Goal: Information Seeking & Learning: Learn about a topic

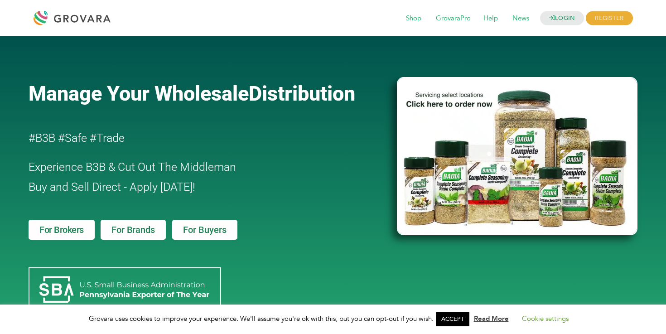
scroll to position [104, 0]
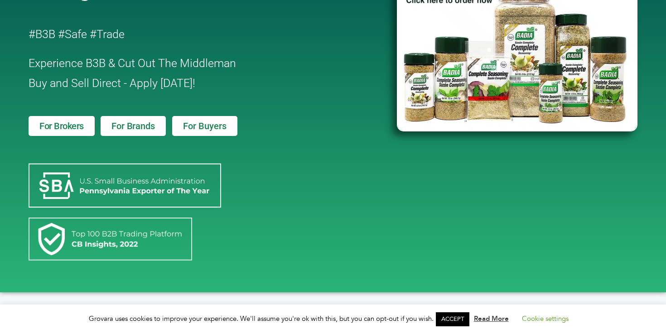
click at [149, 124] on span "For Brands" at bounding box center [133, 125] width 43 height 9
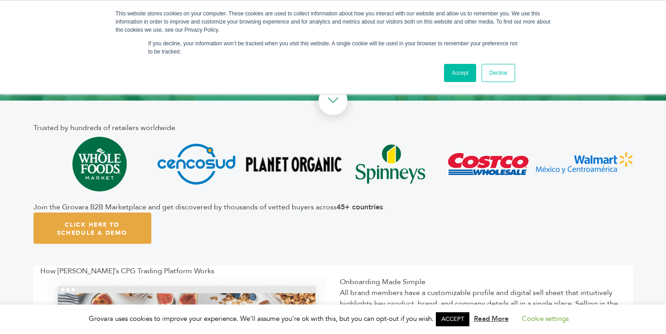
scroll to position [182, 0]
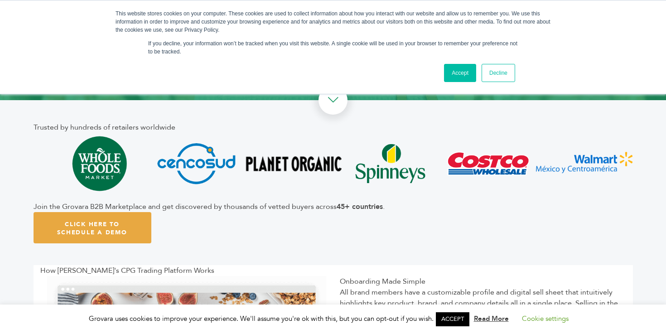
click at [451, 70] on link "Accept" at bounding box center [460, 73] width 32 height 18
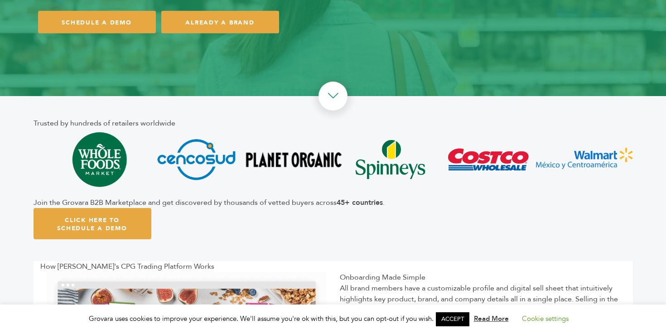
scroll to position [248, 0]
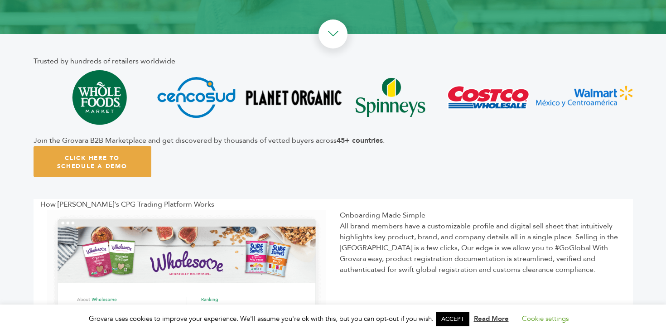
click at [320, 149] on div "Trusted by hundreds of retailers worldwide Join the Grovara B2B Marketplace and…" at bounding box center [334, 116] width 600 height 165
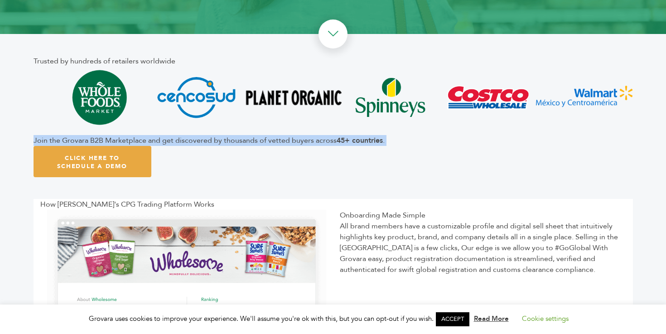
click at [320, 149] on div "Trusted by hundreds of retailers worldwide Join the Grovara B2B Marketplace and…" at bounding box center [334, 116] width 600 height 165
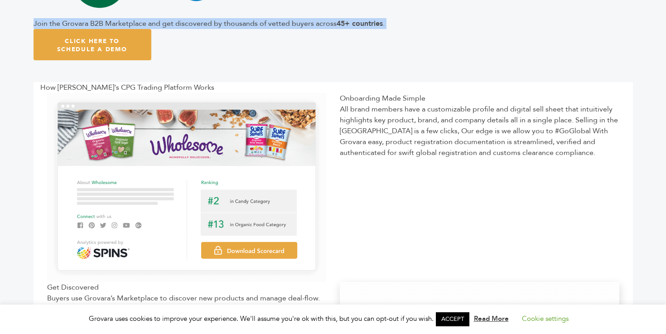
scroll to position [378, 0]
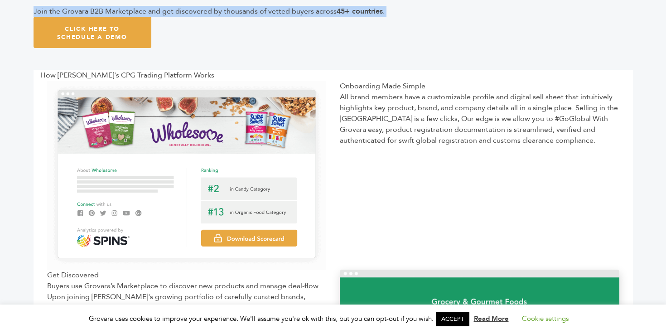
click at [402, 123] on div "All brand members have a customizable profile and digital sell sheet that intui…" at bounding box center [480, 119] width 280 height 54
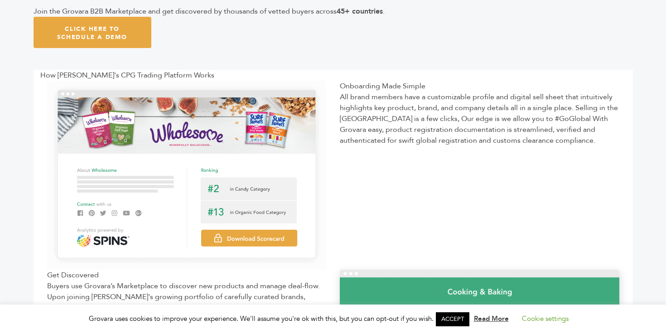
click at [402, 123] on div "All brand members have a customizable profile and digital sell sheet that intui…" at bounding box center [480, 119] width 280 height 54
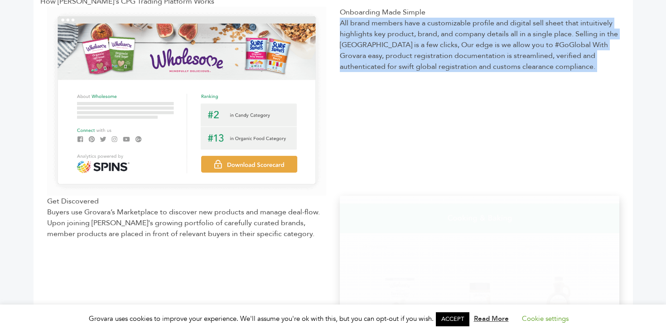
scroll to position [452, 0]
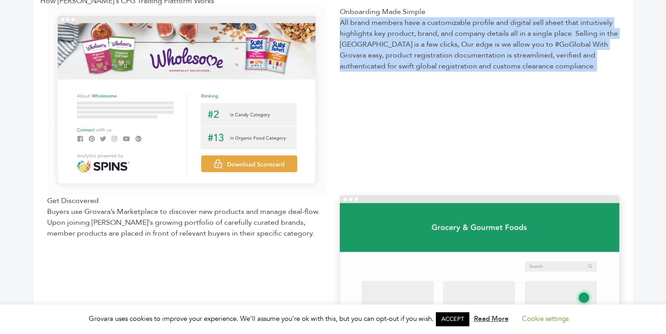
click at [402, 123] on div "Onboarding Made Simple All brand members have a customizable profile and digita…" at bounding box center [479, 100] width 293 height 189
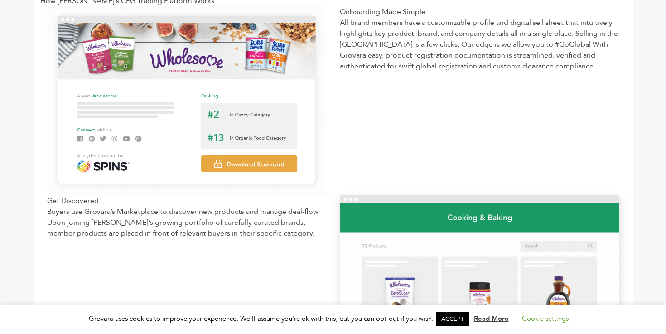
click at [248, 230] on div "Buyers use Grovara’s Marketplace to discover new products and manage deal-flow.…" at bounding box center [187, 222] width 280 height 33
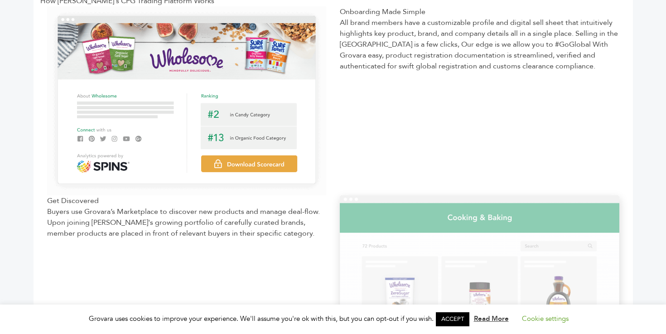
click at [248, 230] on div "Buyers use Grovara’s Marketplace to discover new products and manage deal-flow.…" at bounding box center [187, 222] width 280 height 33
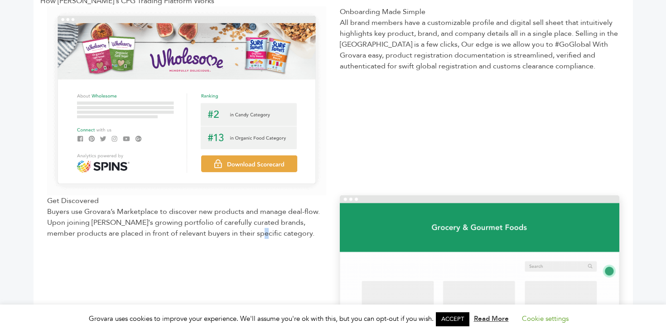
click at [248, 230] on div "Buyers use Grovara’s Marketplace to discover new products and manage deal-flow.…" at bounding box center [187, 222] width 280 height 33
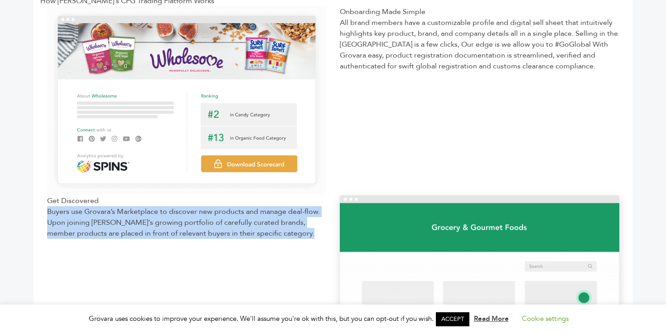
scroll to position [534, 0]
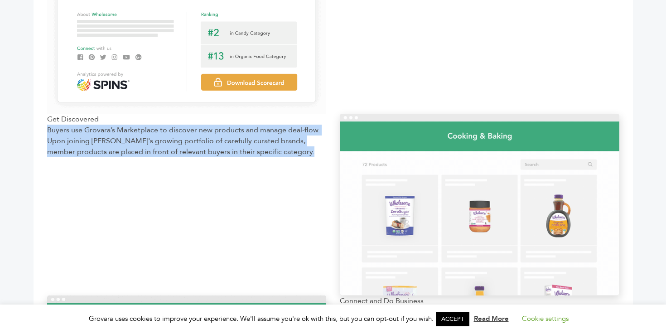
click at [248, 230] on div "Get Discovered Buyers use Grovara’s Marketplace to discover new products and ma…" at bounding box center [186, 205] width 293 height 182
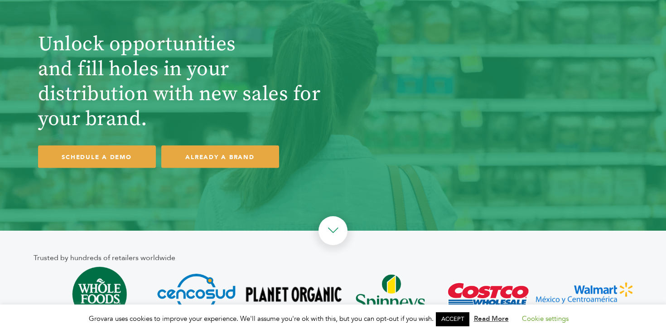
scroll to position [0, 0]
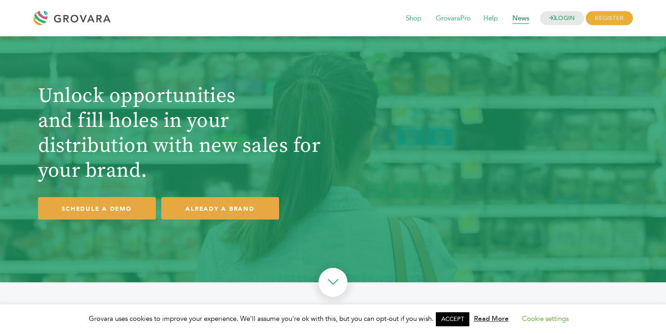
click at [514, 19] on span "News" at bounding box center [520, 18] width 29 height 17
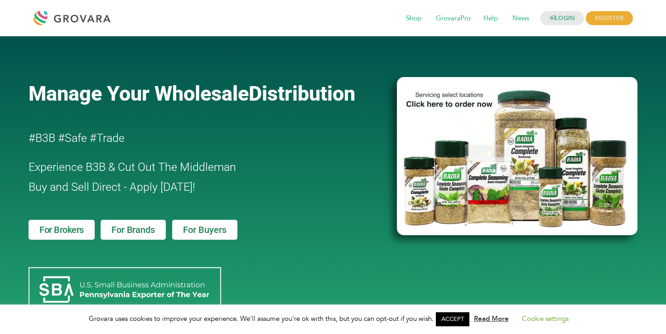
click at [94, 18] on div at bounding box center [75, 18] width 82 height 22
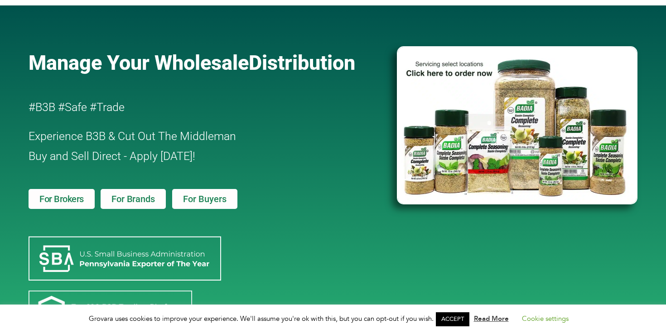
scroll to position [31, 0]
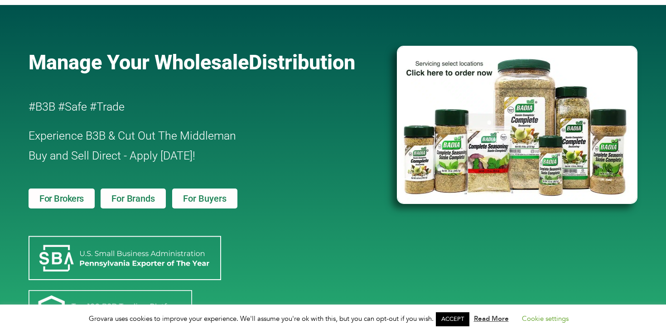
click at [206, 199] on span "For Buyers" at bounding box center [205, 198] width 44 height 9
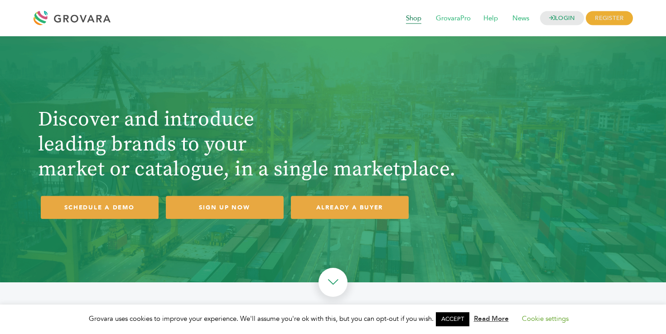
click at [417, 14] on span "Shop" at bounding box center [414, 18] width 28 height 17
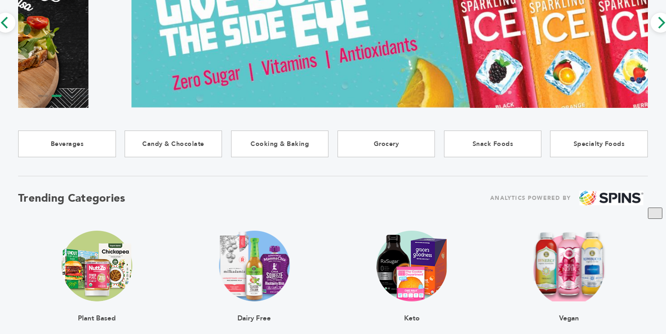
scroll to position [91, 0]
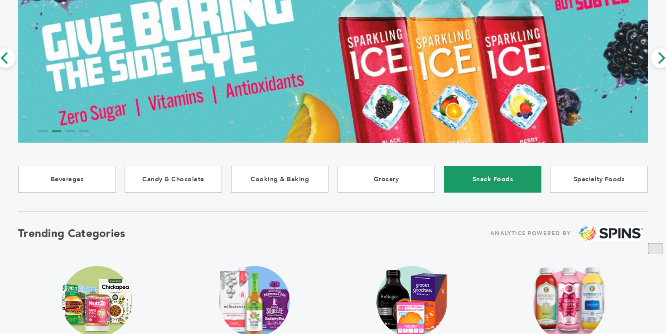
click at [492, 180] on link "Snack Foods" at bounding box center [493, 179] width 98 height 27
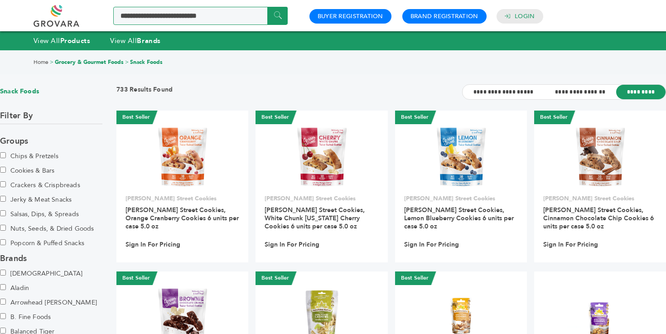
click at [184, 18] on input "Search a product or brand..." at bounding box center [200, 16] width 175 height 18
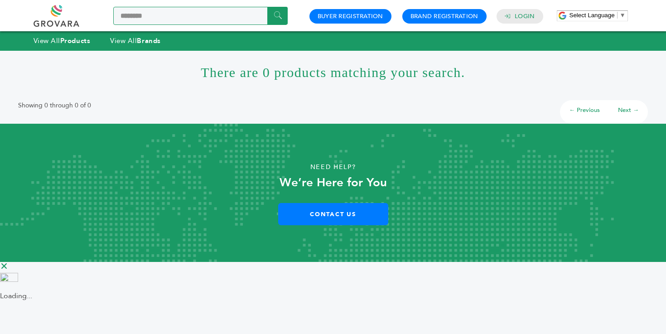
click at [140, 15] on input "********" at bounding box center [200, 16] width 175 height 18
type input "*****"
click at [267, 7] on input "******" at bounding box center [277, 16] width 20 height 18
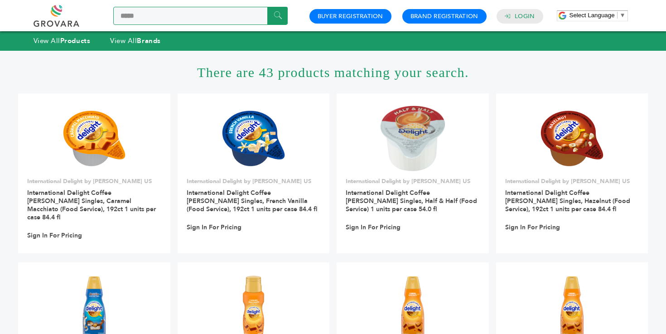
click at [156, 19] on input "*****" at bounding box center [200, 16] width 175 height 18
type input "**********"
click at [267, 7] on input "******" at bounding box center [277, 16] width 20 height 18
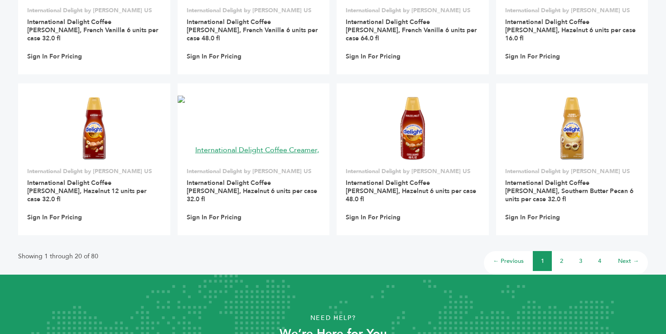
scroll to position [667, 0]
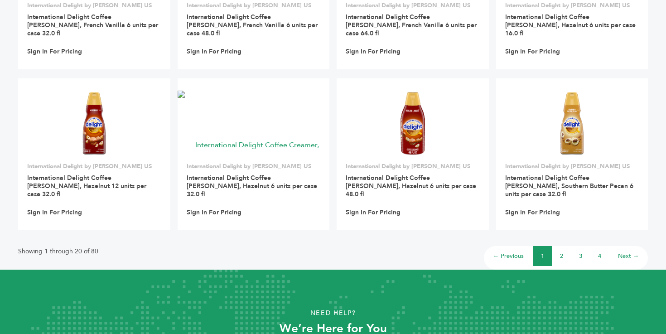
click at [585, 246] on li "3" at bounding box center [580, 256] width 19 height 20
click at [579, 252] on link "3" at bounding box center [580, 256] width 3 height 8
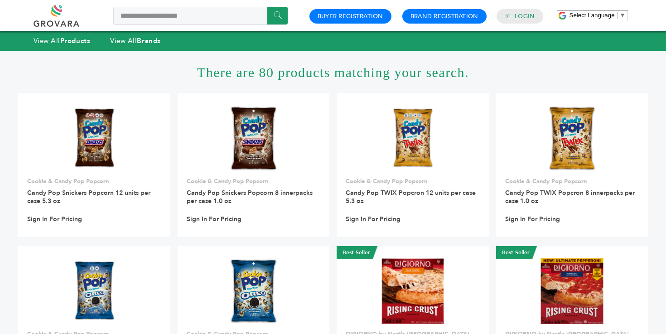
click at [73, 21] on link at bounding box center [67, 16] width 66 height 22
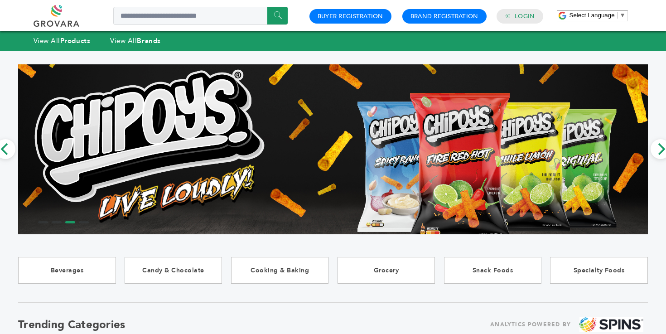
click at [60, 21] on link at bounding box center [67, 16] width 66 height 22
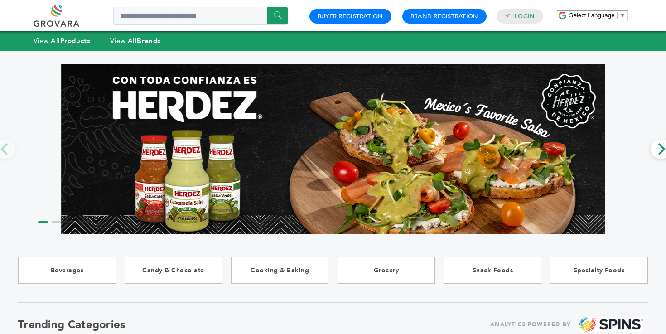
click at [70, 17] on link at bounding box center [67, 16] width 66 height 22
click at [340, 16] on link "Buyer Registration" at bounding box center [351, 16] width 66 height 8
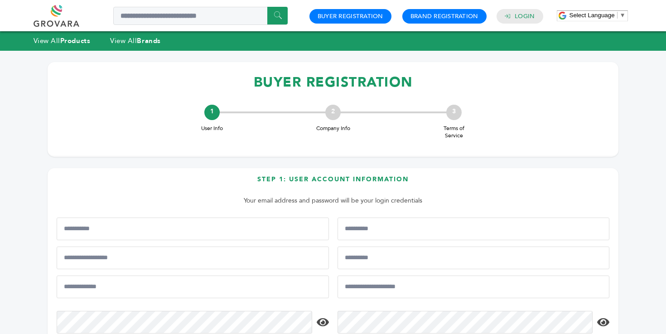
click at [427, 8] on div "0 0 Buyer Registration Brand Registration Login" at bounding box center [426, 16] width 243 height 22
click at [432, 13] on link "Brand Registration" at bounding box center [445, 16] width 68 height 8
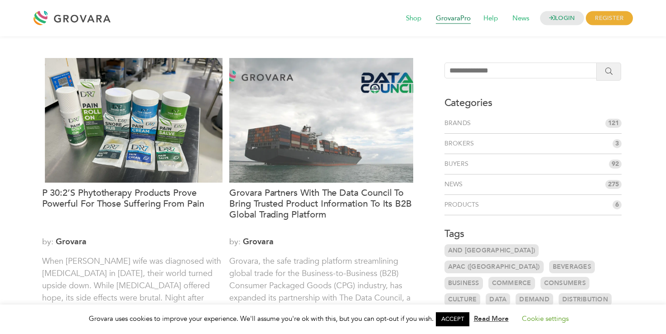
click at [465, 24] on span "GrovaraPro" at bounding box center [454, 18] width 48 height 17
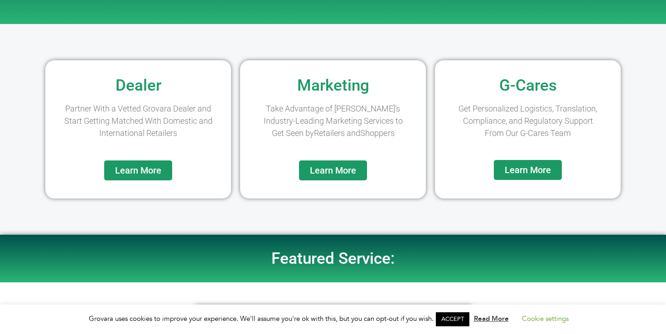
scroll to position [128, 0]
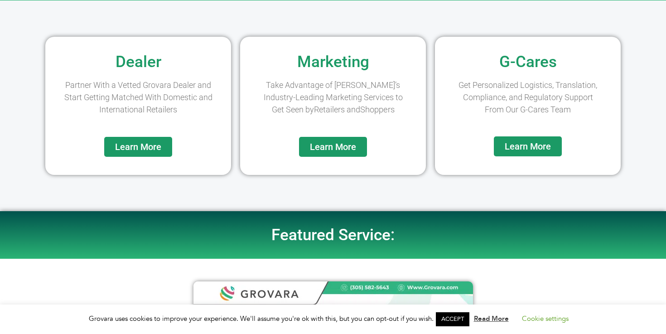
click at [350, 152] on link "Learn More" at bounding box center [333, 147] width 68 height 20
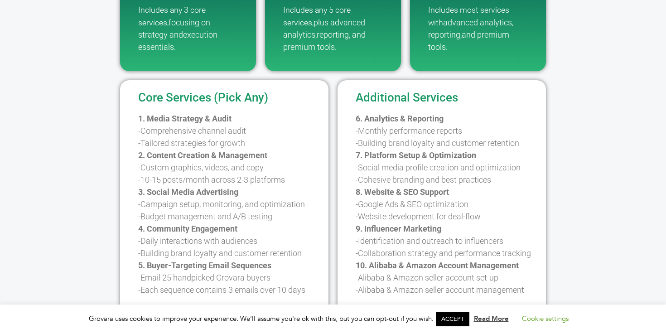
scroll to position [257, 0]
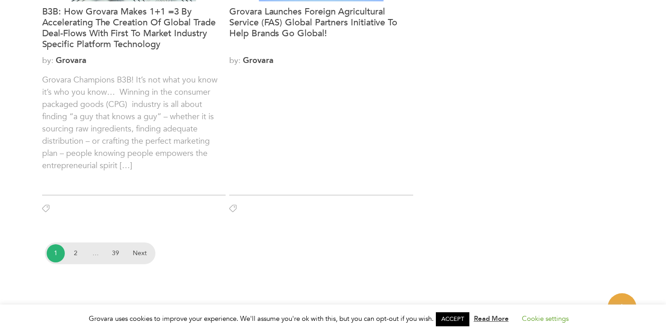
scroll to position [1248, 0]
